Goal: Task Accomplishment & Management: Complete application form

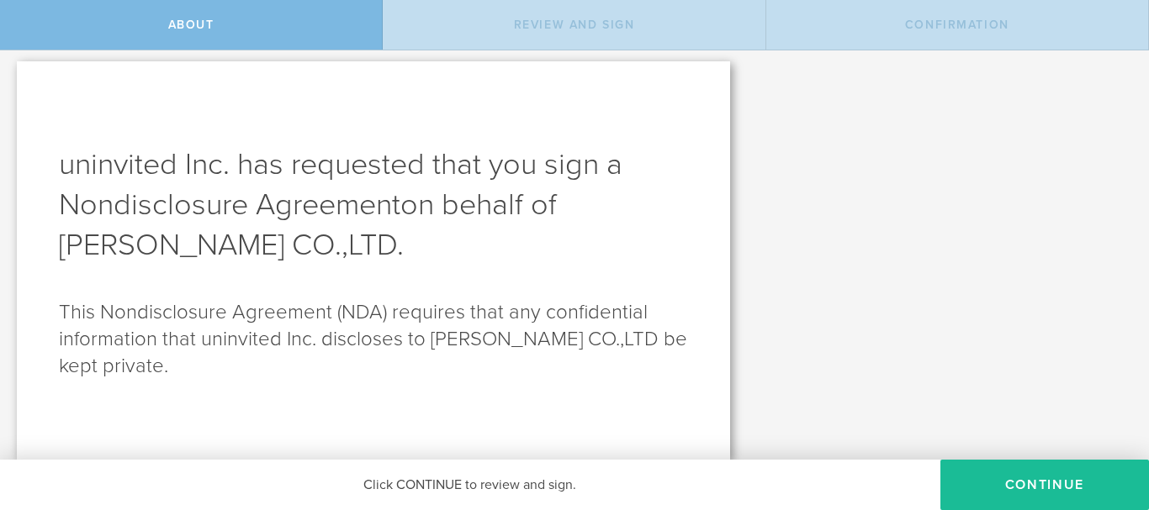
click at [585, 34] on div "Review and sign" at bounding box center [574, 25] width 383 height 50
click at [338, 19] on div "About" at bounding box center [191, 25] width 383 height 50
click at [486, 27] on div "Review and sign" at bounding box center [574, 25] width 383 height 50
click at [954, 27] on span "Confirmation" at bounding box center [957, 25] width 104 height 14
click at [1029, 484] on button "Continue" at bounding box center [1044, 485] width 209 height 50
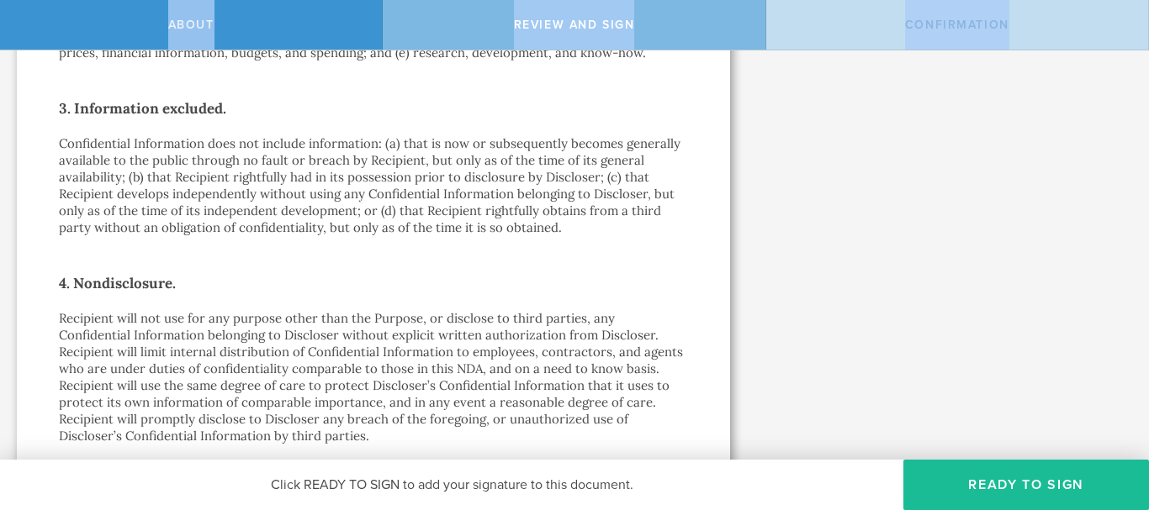
scroll to position [1634, 0]
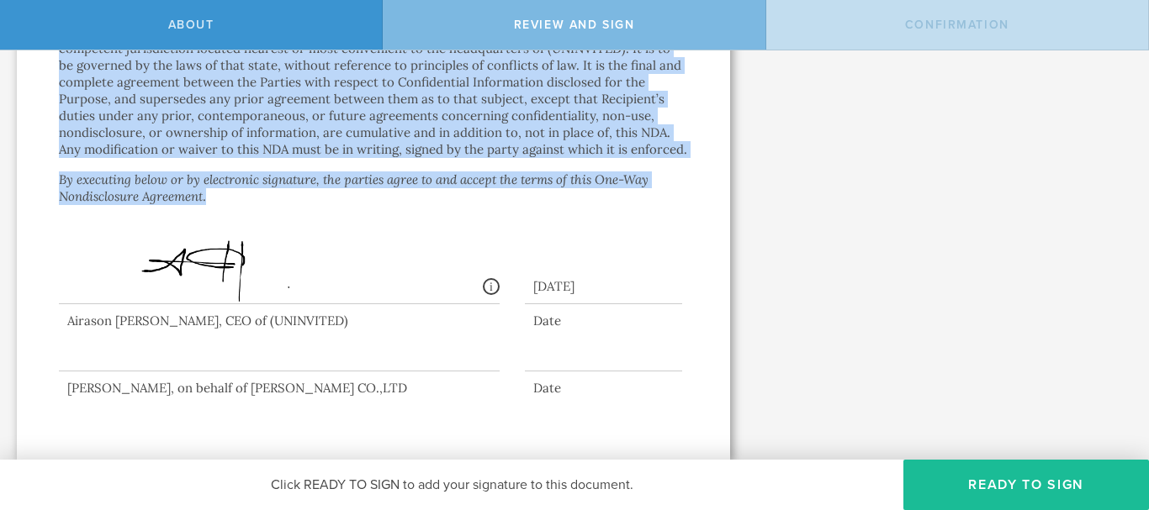
drag, startPoint x: 60, startPoint y: 61, endPoint x: 459, endPoint y: 198, distance: 422.3
copy div "6. Loremipsumd. “ Sitamet Consect ” ad (ELITSEDDO) eiusmod (TEMPORINC)’u labore…"
click at [388, 209] on div "Signed By: Airason [PERSON_NAME] [EMAIL_ADDRESS][DOMAIN_NAME] IP: [TECHNICAL_ID…" at bounding box center [279, 248] width 441 height 111
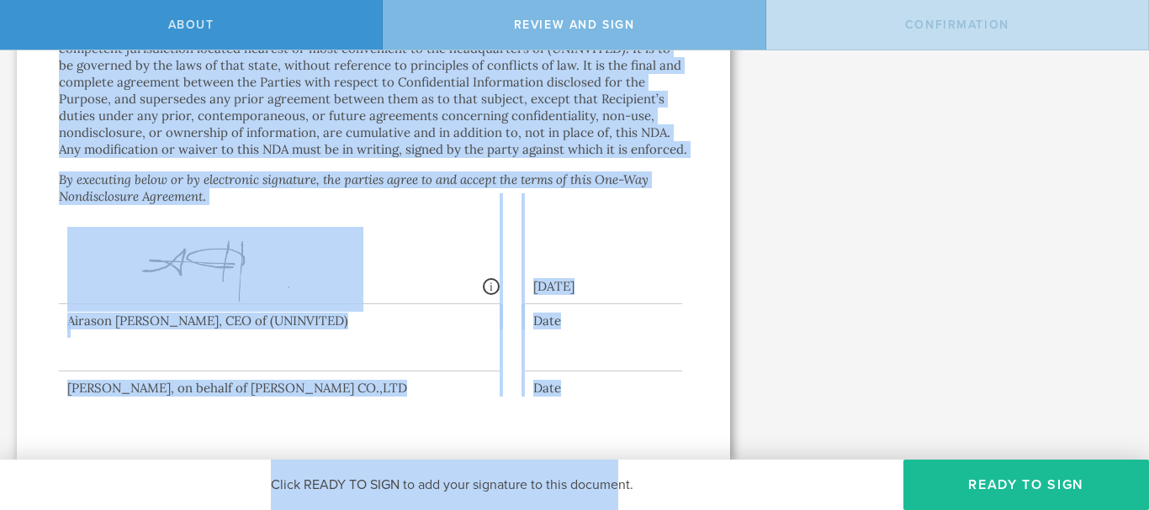
drag, startPoint x: 224, startPoint y: 140, endPoint x: 618, endPoint y: 503, distance: 536.2
click at [618, 50] on div "About Review and sign Confirmation uninvited Inc. has requested that you sign a…" at bounding box center [574, 25] width 1149 height 50
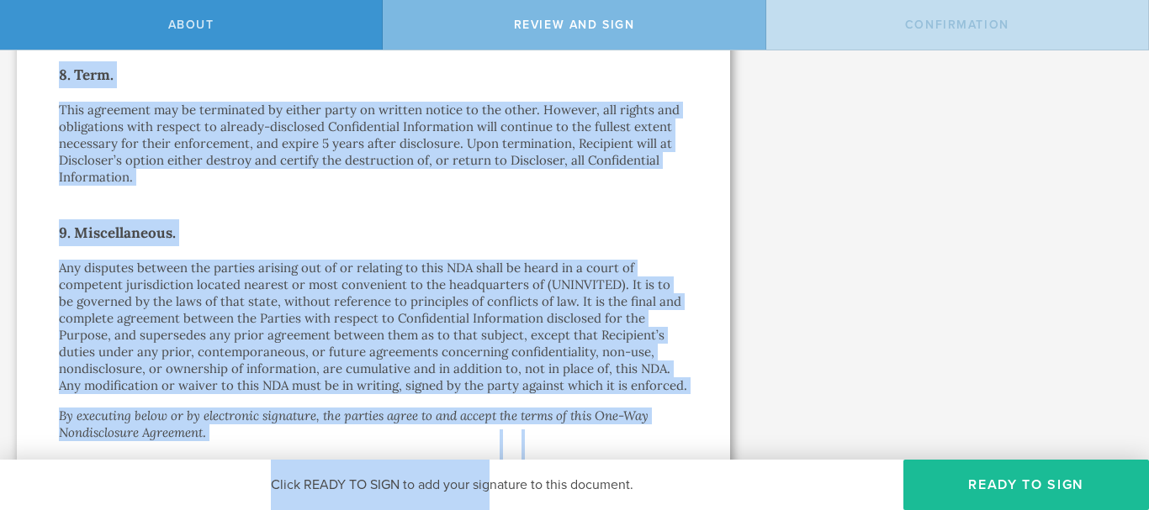
scroll to position [1464, 0]
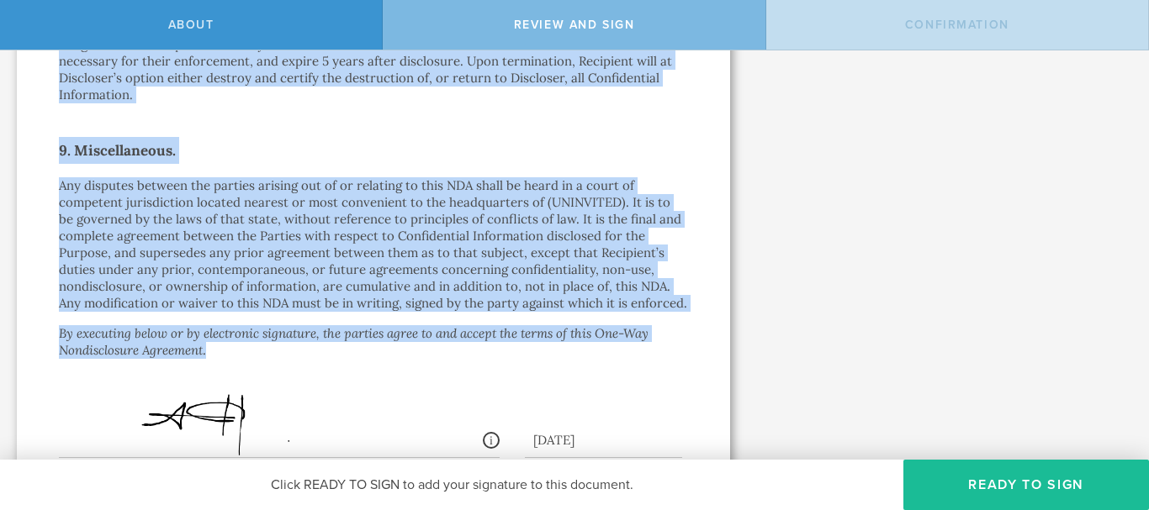
drag, startPoint x: 226, startPoint y: 140, endPoint x: 503, endPoint y: 359, distance: 353.1
copy div "Lor-Ips Dolorsitametc Adipiscin Elit Sed-Doe Temporincidid Utlaboree (dolo “ MA…"
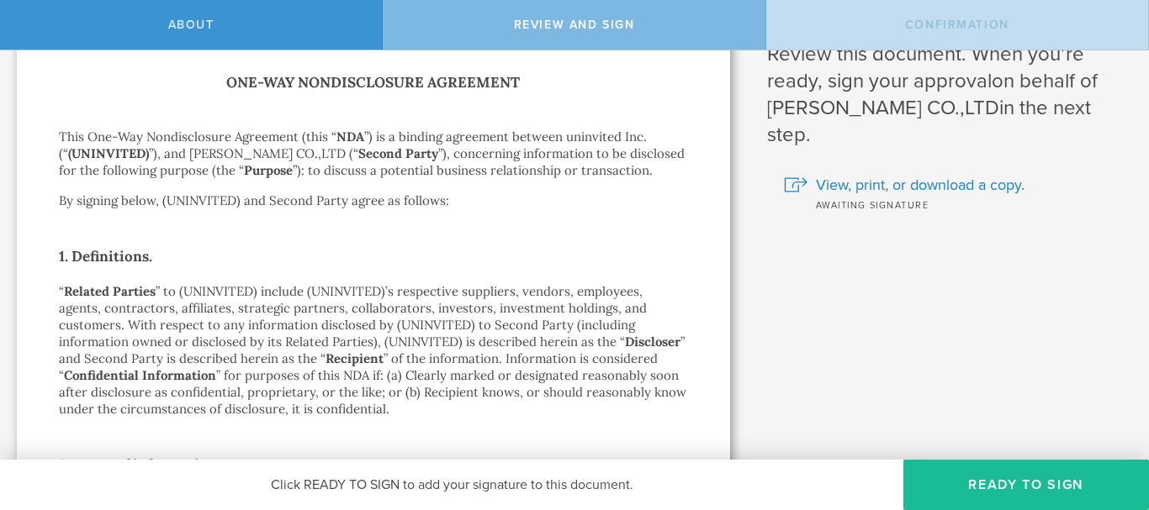
scroll to position [0, 0]
